Goal: Task Accomplishment & Management: Manage account settings

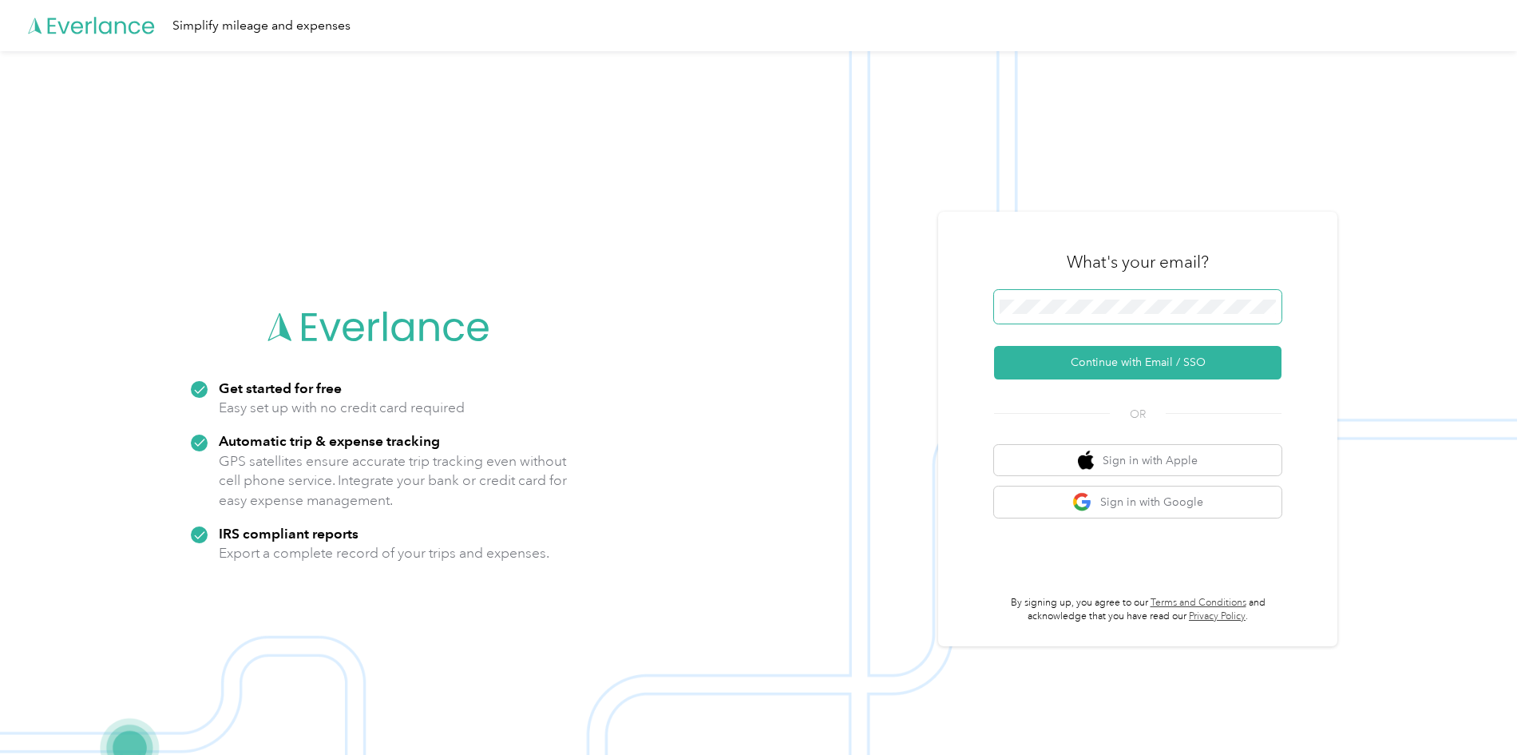
click at [1077, 295] on span at bounding box center [1137, 307] width 287 height 34
click at [1131, 355] on button "Continue with Email / SSO" at bounding box center [1137, 363] width 287 height 34
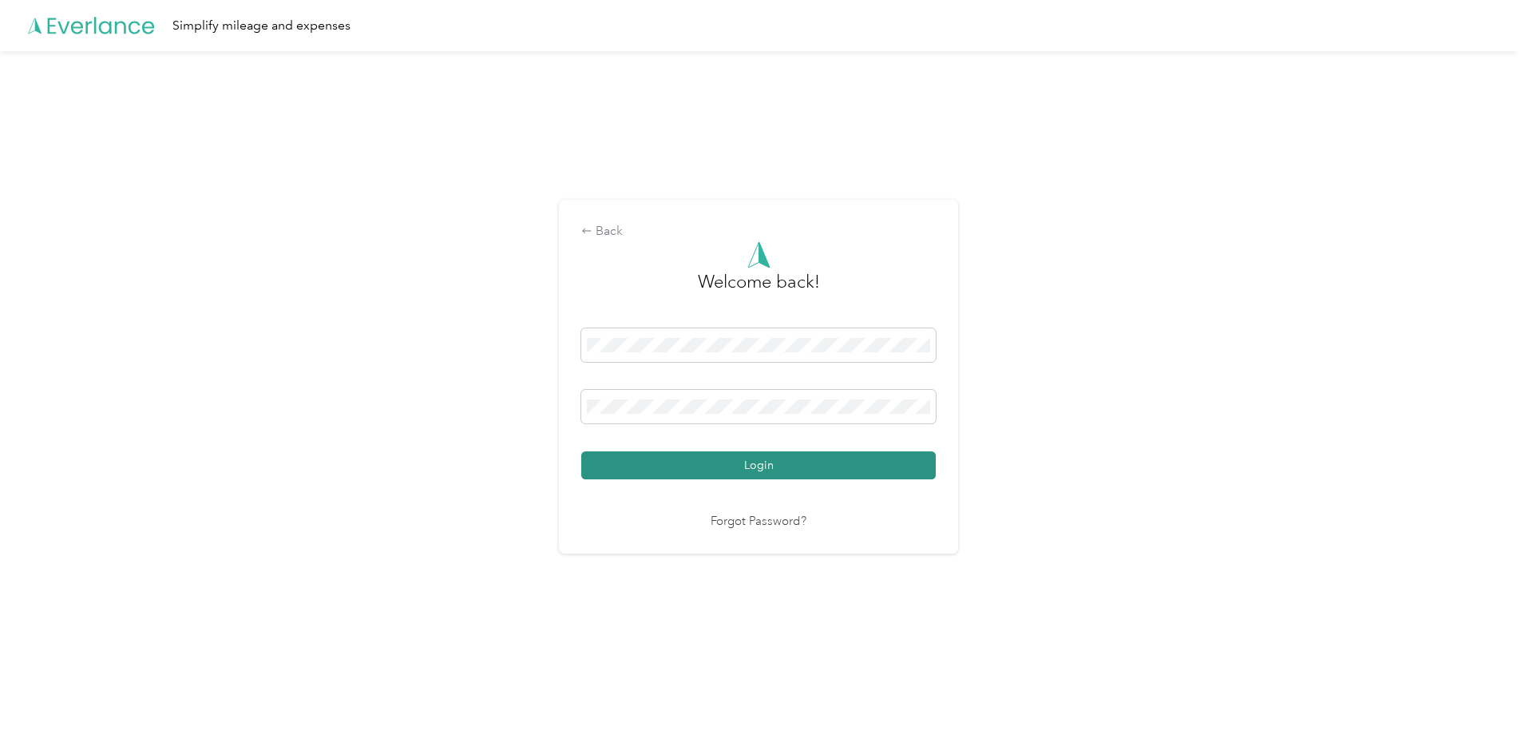
click at [779, 462] on button "Login" at bounding box center [758, 465] width 355 height 28
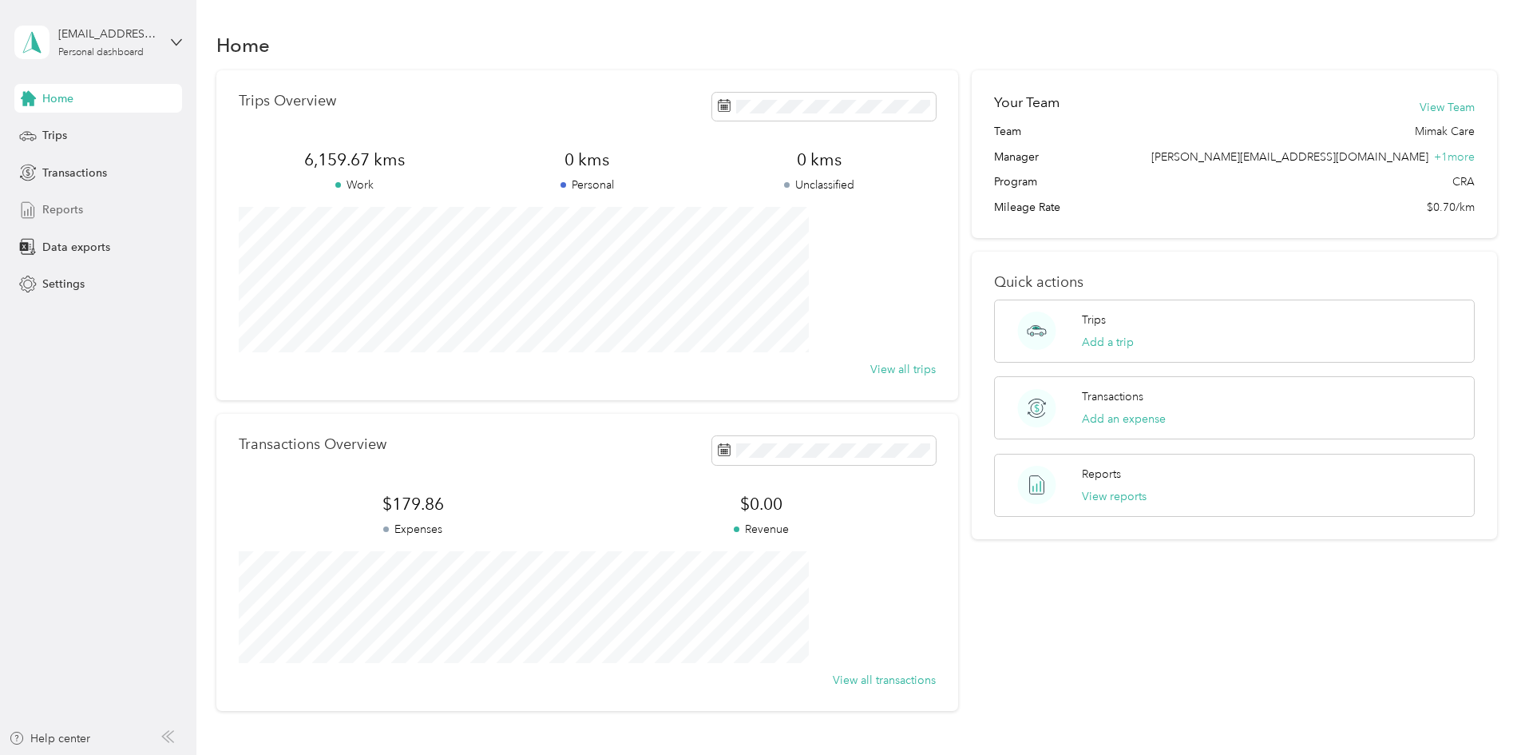
click at [55, 207] on span "Reports" at bounding box center [62, 209] width 41 height 17
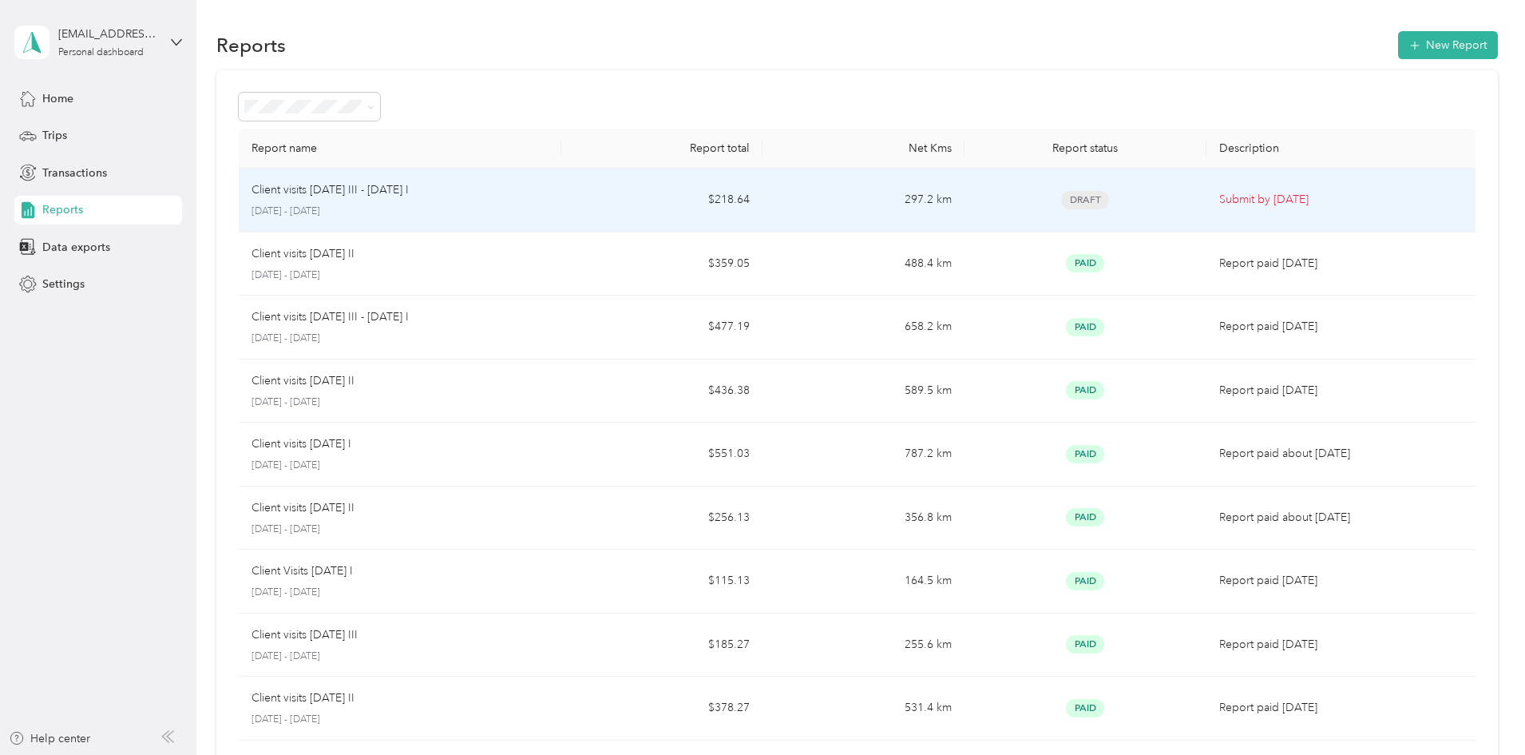
click at [409, 187] on p "Client visits [DATE] III - [DATE] I" at bounding box center [330, 190] width 157 height 18
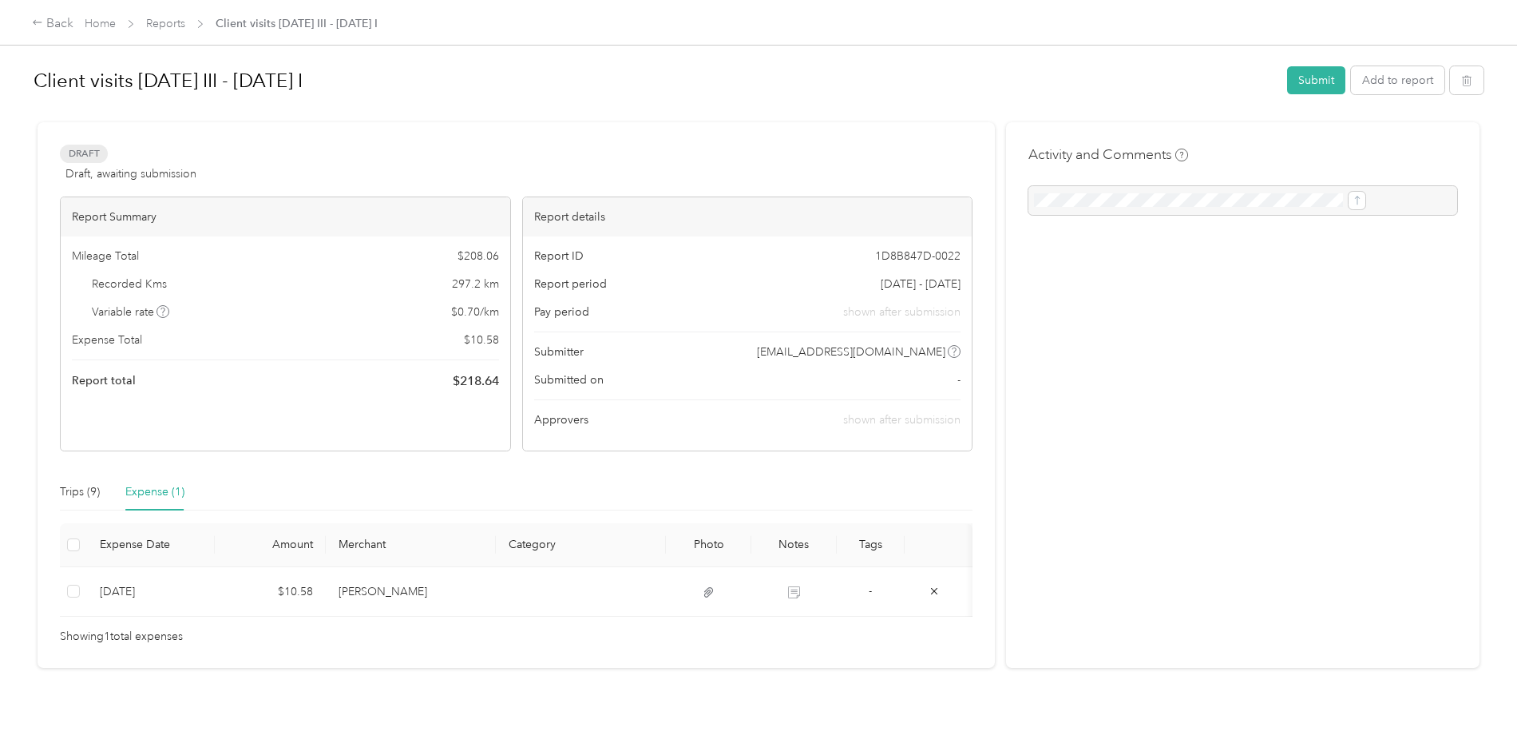
click at [184, 496] on div "Expense (1)" at bounding box center [154, 492] width 59 height 18
click at [1351, 83] on button "Add to report" at bounding box center [1397, 80] width 93 height 28
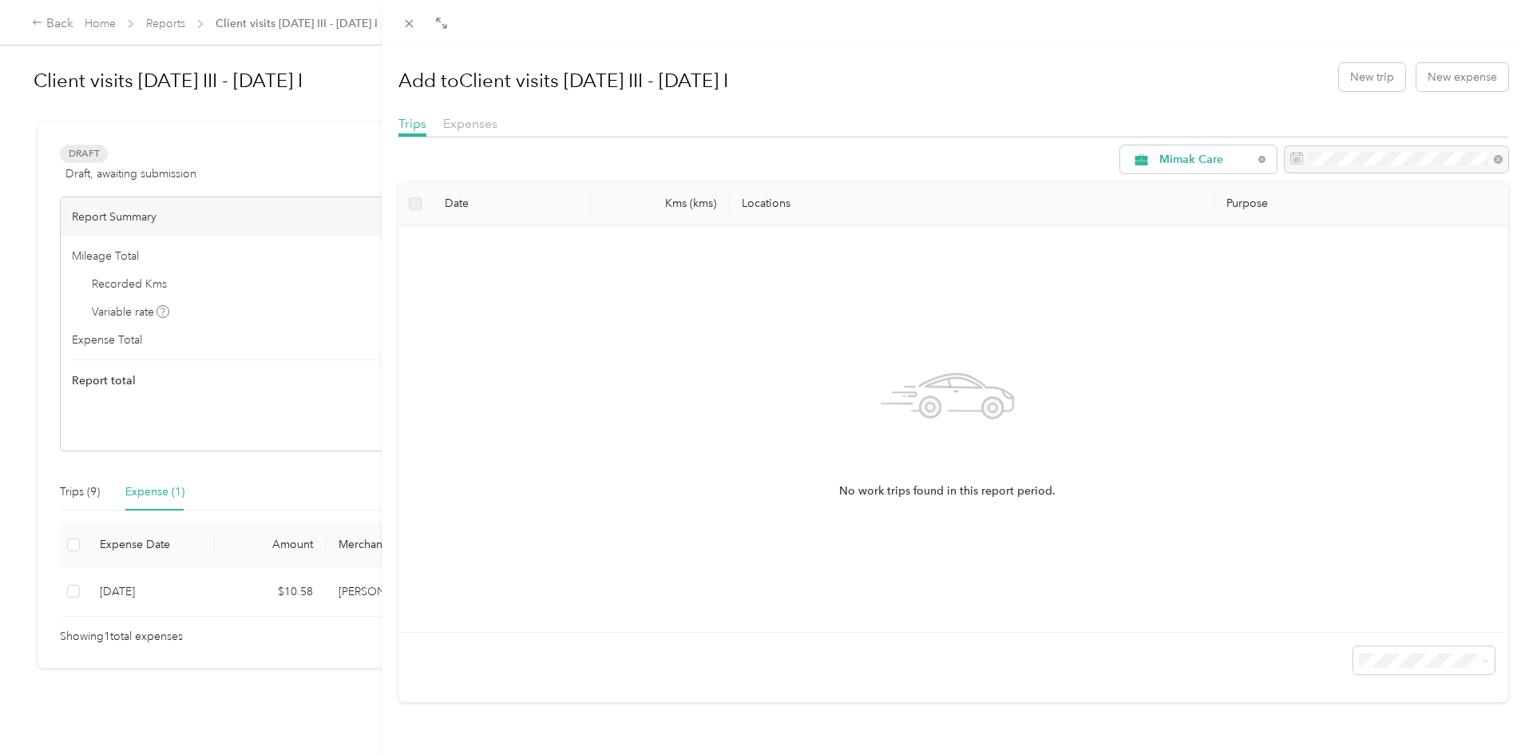
click at [472, 133] on div "Expenses" at bounding box center [470, 124] width 54 height 20
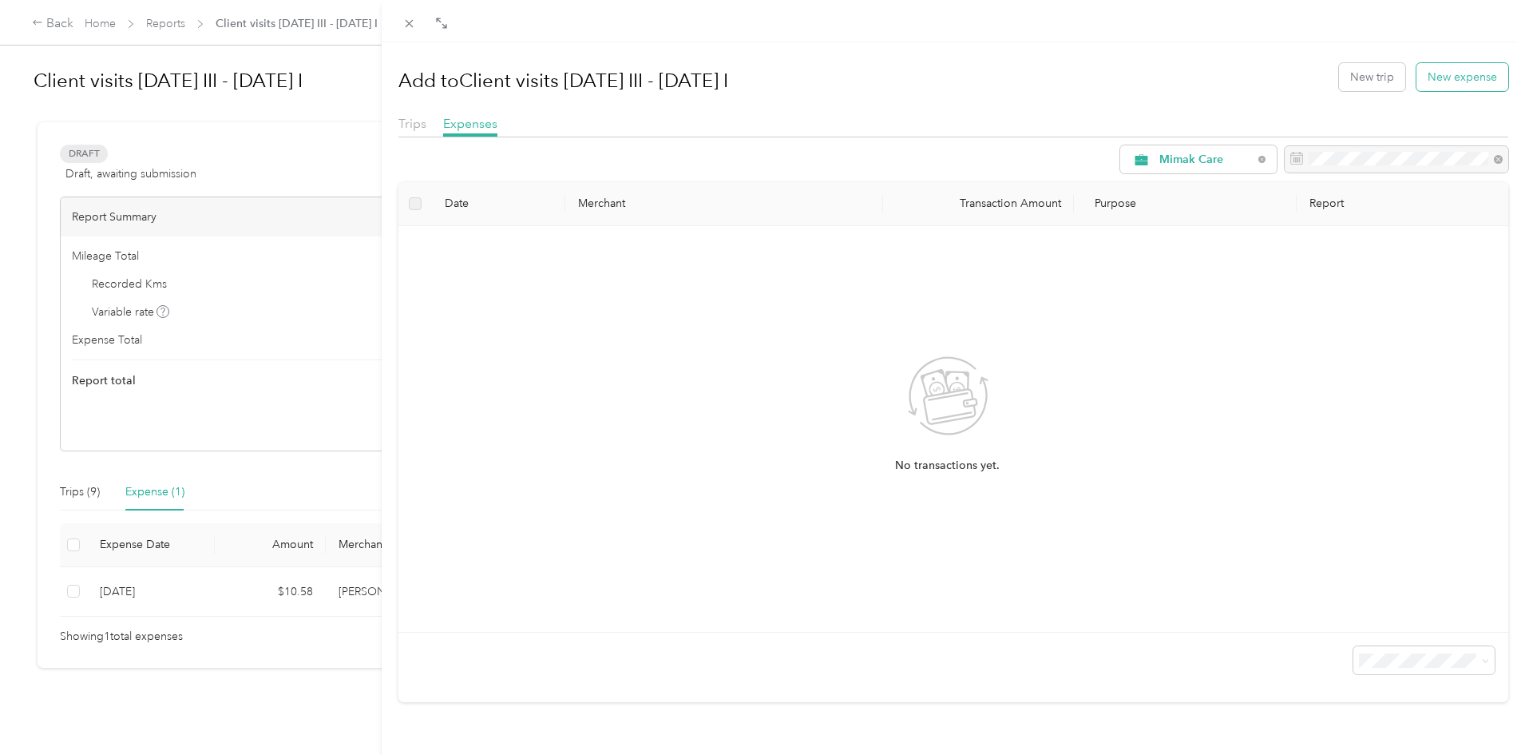
click at [1456, 72] on button "New expense" at bounding box center [1462, 77] width 92 height 28
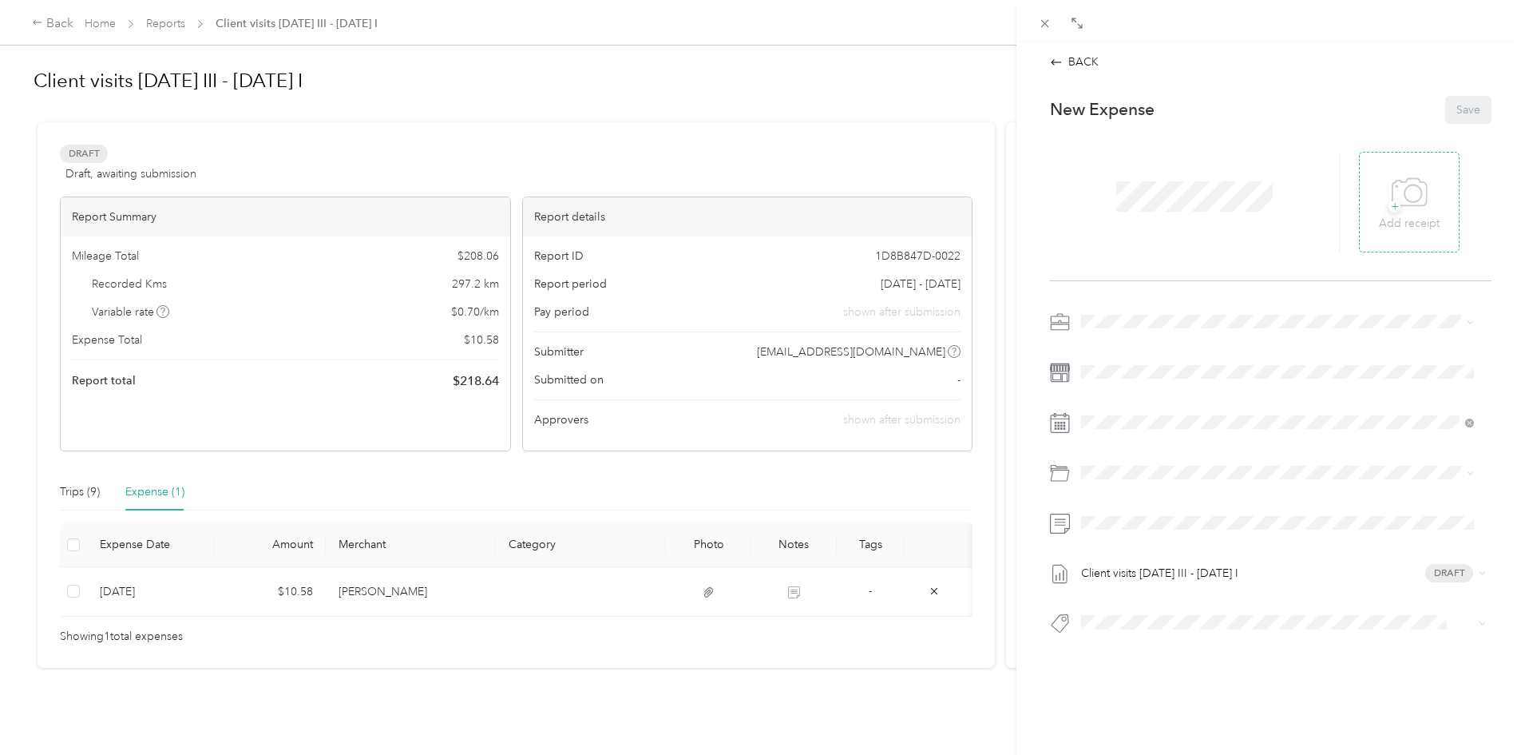
click at [1407, 196] on icon at bounding box center [1410, 193] width 36 height 44
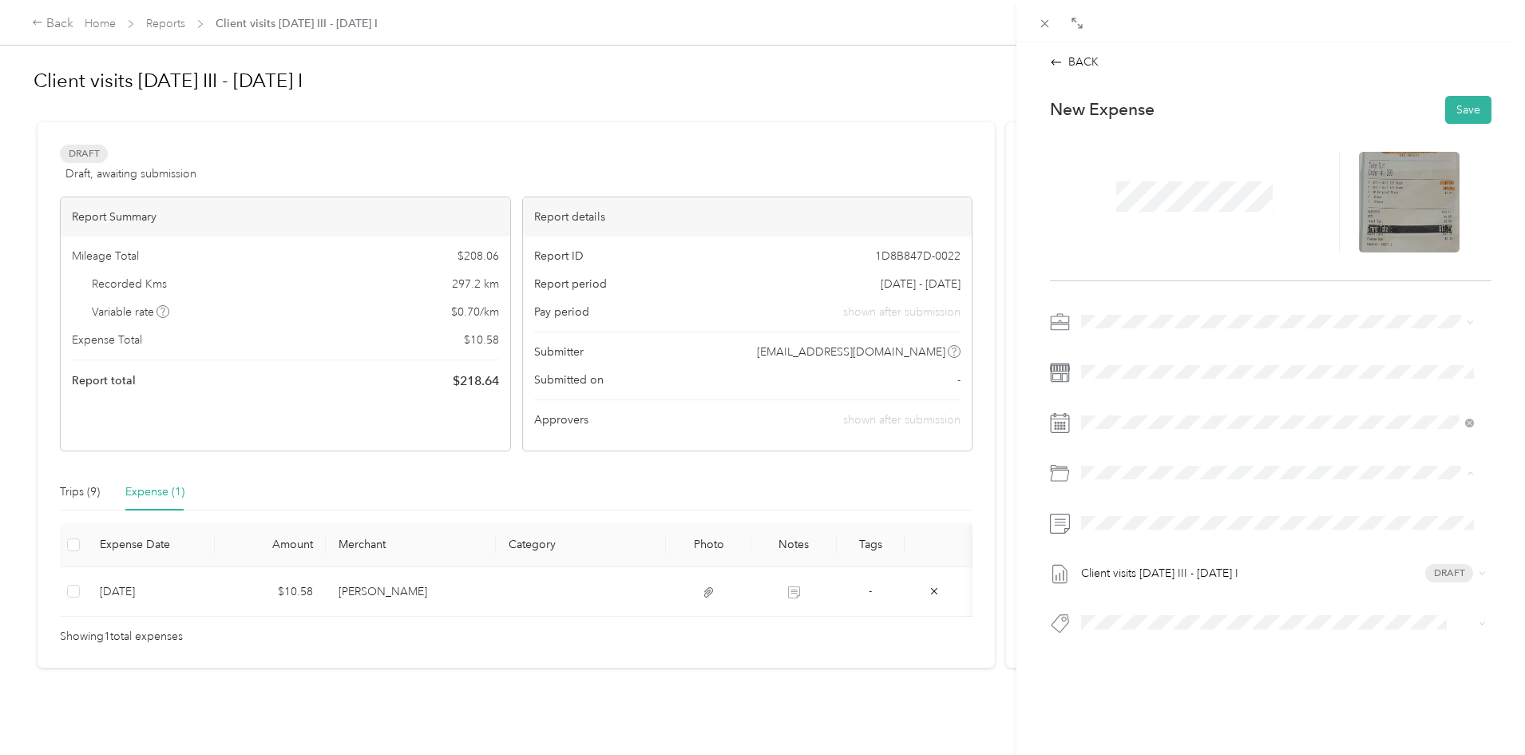
click at [1220, 700] on div "New Expense Save Client visits [DATE] III - [DATE] I Draft" at bounding box center [1270, 393] width 475 height 616
click at [1457, 105] on button "Save" at bounding box center [1468, 110] width 46 height 28
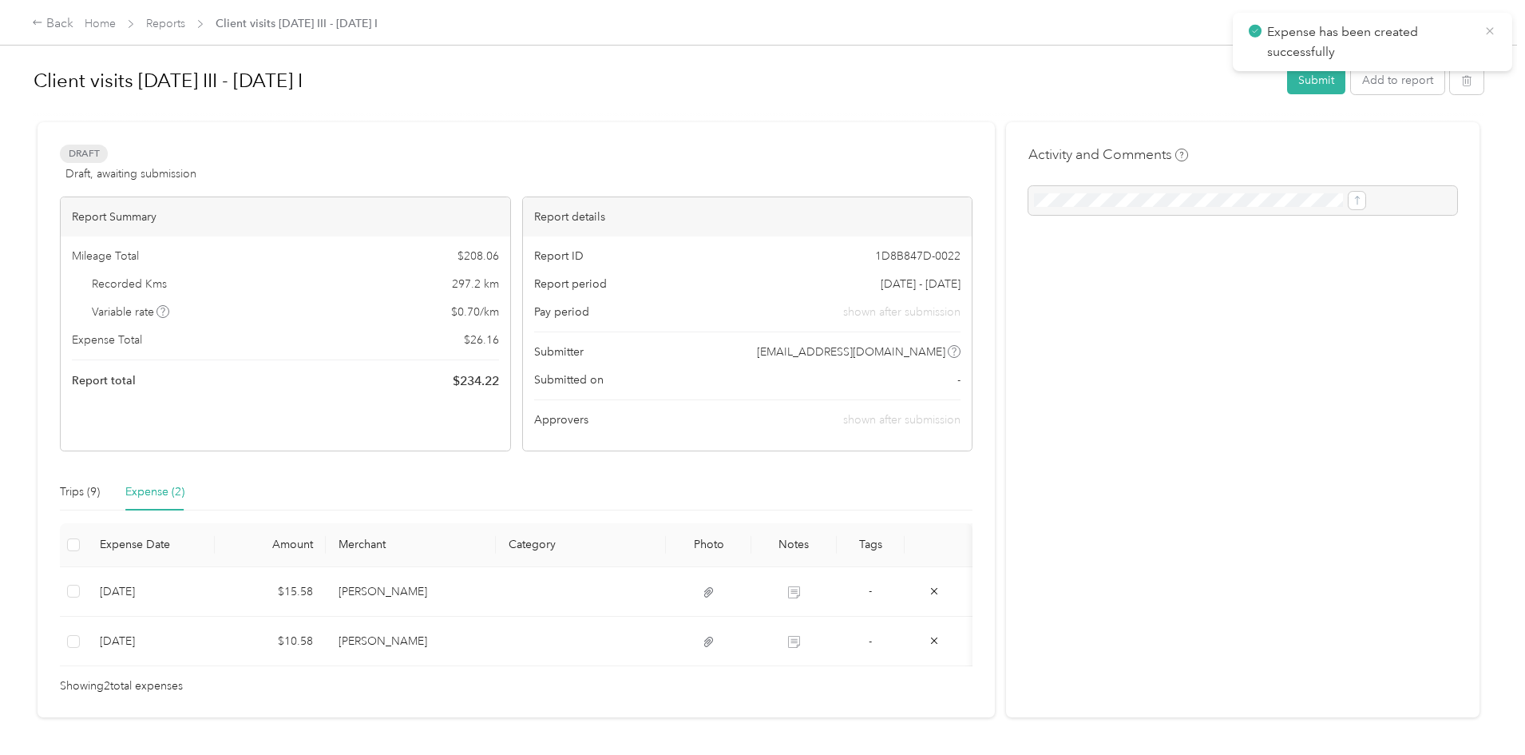
click at [1492, 31] on icon at bounding box center [1490, 31] width 13 height 14
click at [185, 26] on link "Reports" at bounding box center [165, 24] width 39 height 14
